Goal: Information Seeking & Learning: Learn about a topic

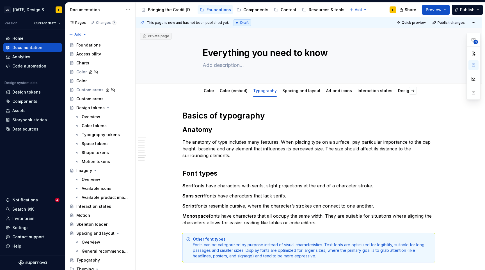
scroll to position [462, 0]
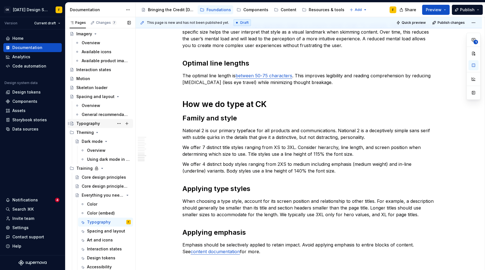
click at [86, 125] on div "Typography" at bounding box center [88, 124] width 24 height 6
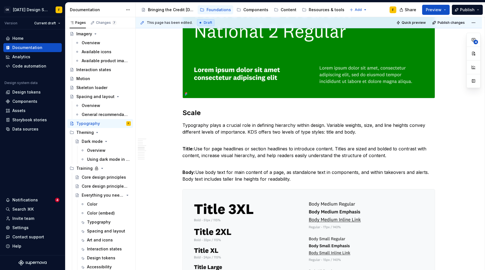
scroll to position [325, 0]
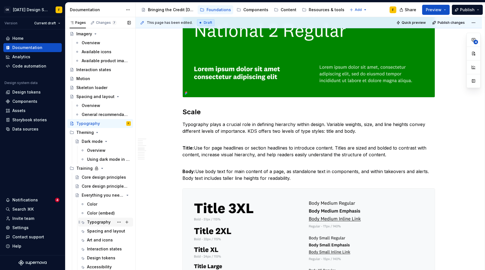
click at [96, 221] on div "Typography" at bounding box center [99, 223] width 24 height 6
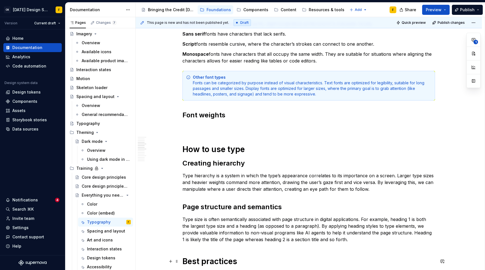
scroll to position [162, 0]
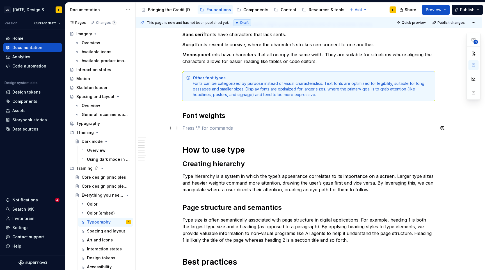
click at [238, 131] on p at bounding box center [308, 128] width 252 height 7
click at [241, 135] on div "Basics of typography Anatomy The anatomy of type includes many features. When p…" at bounding box center [308, 252] width 252 height 606
click at [241, 134] on div "Basics of typography Anatomy The anatomy of type includes many features. When p…" at bounding box center [308, 252] width 252 height 606
click at [240, 130] on p at bounding box center [308, 128] width 252 height 7
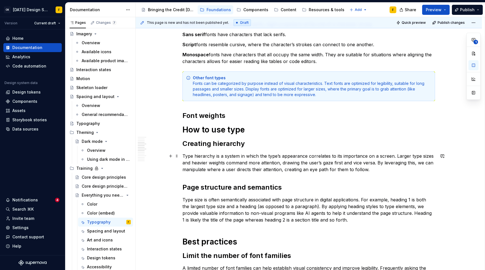
click at [295, 169] on p "Type hierarchy is a system in which the type’s appearance correlates to its imp…" at bounding box center [308, 163] width 252 height 20
type textarea "*"
